Goal: Task Accomplishment & Management: Manage account settings

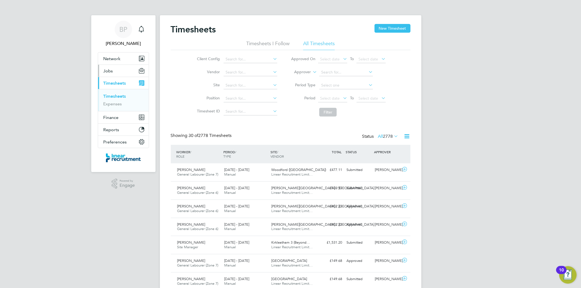
click at [113, 72] on button "Jobs" at bounding box center [123, 71] width 51 height 12
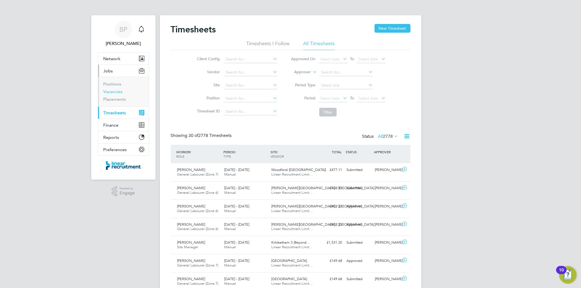
click at [119, 91] on link "Vacancies" at bounding box center [112, 91] width 19 height 5
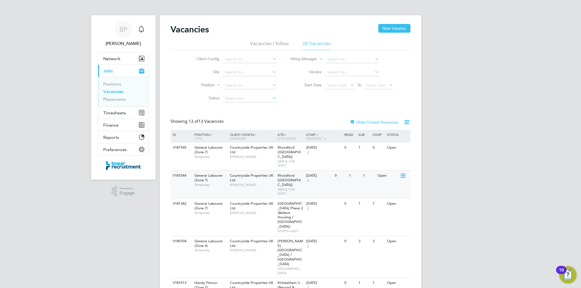
click at [402, 173] on icon at bounding box center [402, 176] width 5 height 7
click at [391, 183] on li "View Details" at bounding box center [390, 184] width 32 height 8
click at [126, 42] on span "[PERSON_NAME]" at bounding box center [123, 43] width 51 height 7
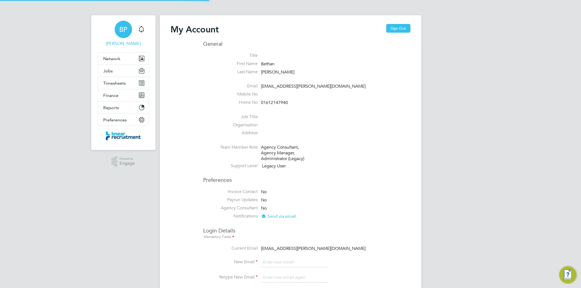
type input "[EMAIL_ADDRESS][PERSON_NAME][DOMAIN_NAME]"
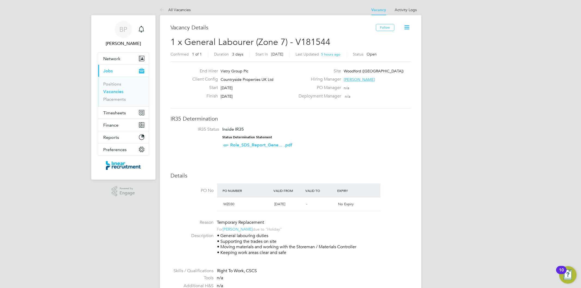
click at [405, 24] on icon at bounding box center [407, 27] width 7 height 7
click at [395, 47] on li "Update Status" at bounding box center [394, 48] width 32 height 8
click at [394, 102] on div "End Hirer Vistry Group Plc Client Config Countryside Properties UK Ltd Start [D…" at bounding box center [291, 85] width 240 height 47
click at [382, 32] on div "Follow" at bounding box center [393, 30] width 35 height 13
click at [383, 28] on button "Follow" at bounding box center [385, 27] width 19 height 7
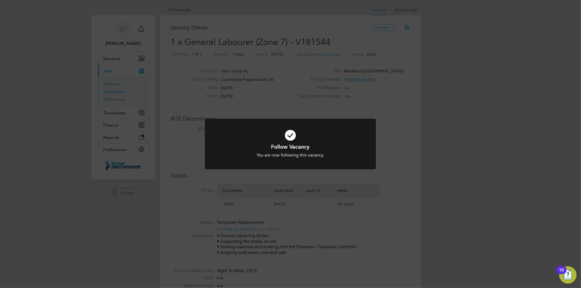
click at [406, 27] on div "Follow Vacancy You are now following this vacancy. Cancel Okay" at bounding box center [290, 144] width 581 height 288
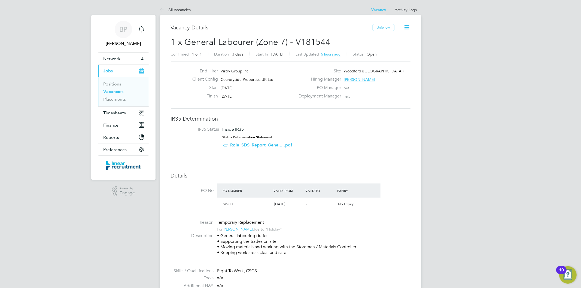
click at [406, 27] on icon at bounding box center [407, 27] width 7 height 7
click at [407, 26] on icon at bounding box center [407, 27] width 7 height 7
click at [399, 48] on li "Update Status" at bounding box center [394, 48] width 32 height 8
click at [395, 59] on li "Followers" at bounding box center [394, 59] width 32 height 8
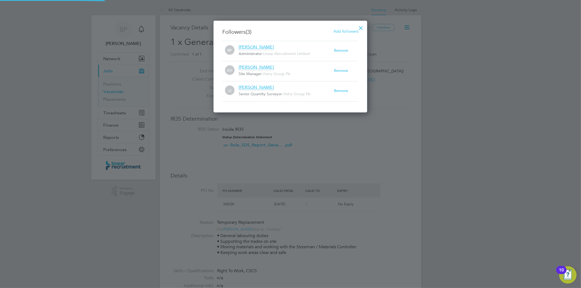
scroll to position [6, 96]
click at [363, 27] on div at bounding box center [361, 27] width 10 height 10
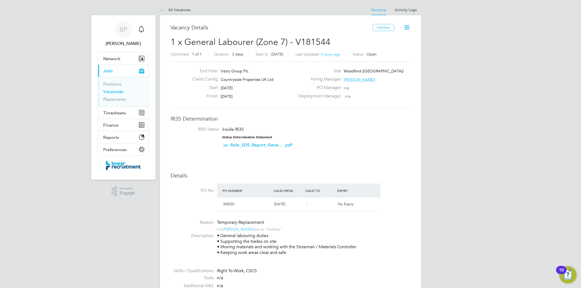
click at [407, 29] on icon at bounding box center [407, 27] width 7 height 7
click at [118, 94] on link "Vacancies" at bounding box center [113, 91] width 20 height 5
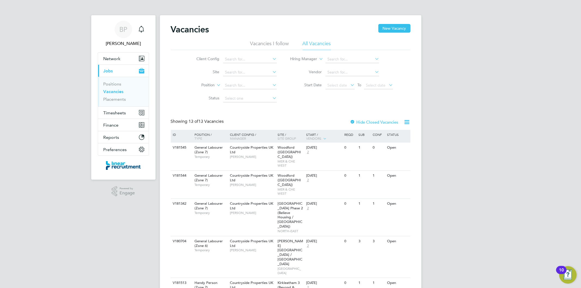
click at [442, 172] on div "BP Bethan Parr Notifications Applications: Network Team Members Businesses Site…" at bounding box center [290, 248] width 581 height 497
click at [401, 149] on icon at bounding box center [402, 148] width 5 height 7
click at [391, 158] on li "View Details" at bounding box center [390, 161] width 32 height 8
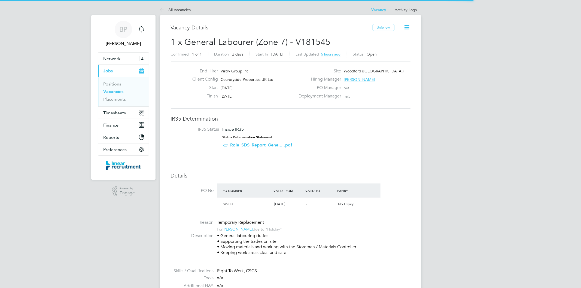
click at [407, 29] on icon at bounding box center [407, 27] width 7 height 7
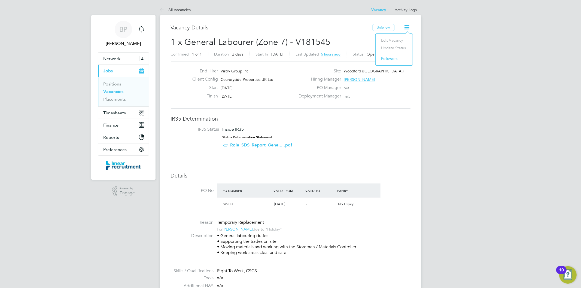
click at [402, 48] on li "Update Status" at bounding box center [394, 48] width 32 height 8
click at [394, 39] on li "Edit Vacancy" at bounding box center [394, 40] width 32 height 8
click at [394, 45] on li "Update Status" at bounding box center [394, 48] width 32 height 8
click at [393, 42] on li "Edit Vacancy" at bounding box center [394, 40] width 32 height 8
drag, startPoint x: 393, startPoint y: 42, endPoint x: 424, endPoint y: 48, distance: 32.2
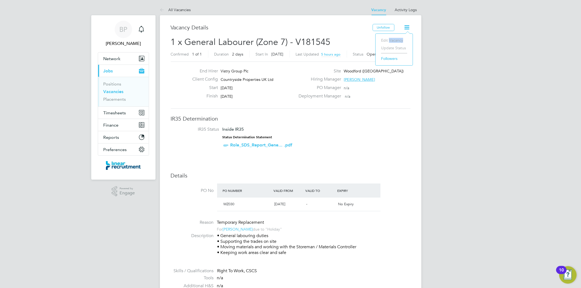
click at [399, 43] on li "Edit Vacancy" at bounding box center [394, 40] width 32 height 8
